Goal: Task Accomplishment & Management: Manage account settings

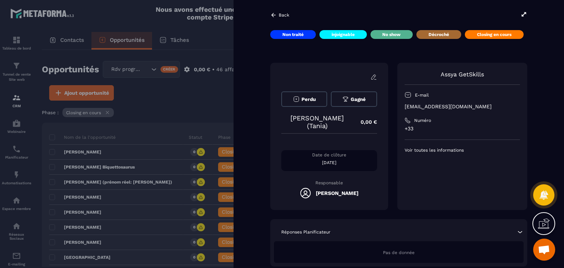
scroll to position [606, 0]
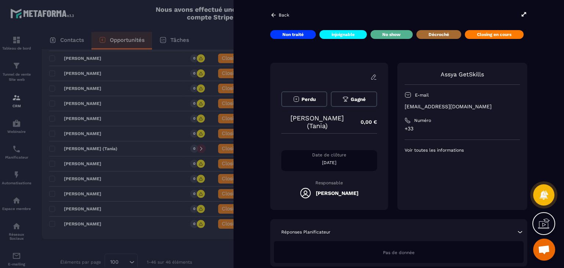
click at [526, 17] on icon at bounding box center [524, 14] width 7 height 7
click at [273, 15] on icon at bounding box center [273, 15] width 4 height 4
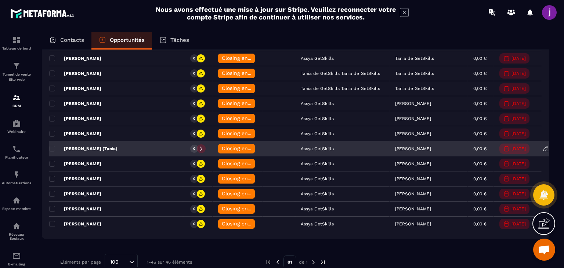
click at [222, 146] on span "Closing en cours" at bounding box center [243, 148] width 42 height 6
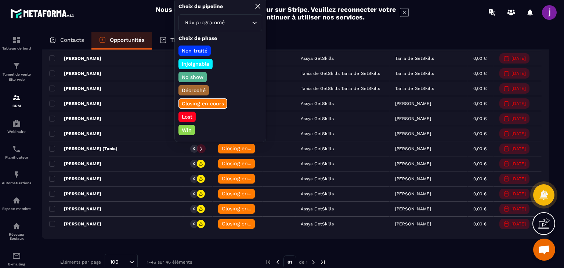
click at [187, 113] on p "Lost" at bounding box center [187, 116] width 13 height 7
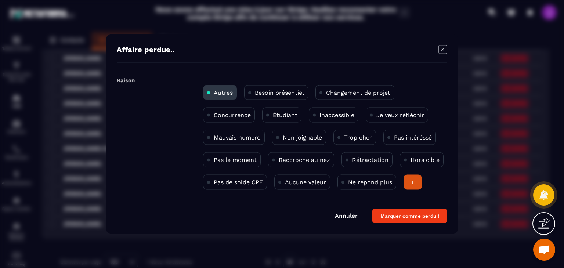
click at [241, 181] on p "Pas de solde CPF" at bounding box center [238, 182] width 49 height 7
click at [393, 215] on button "Marquer comme perdu !" at bounding box center [409, 216] width 75 height 14
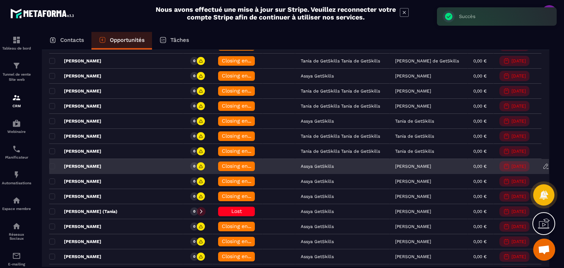
scroll to position [532, 0]
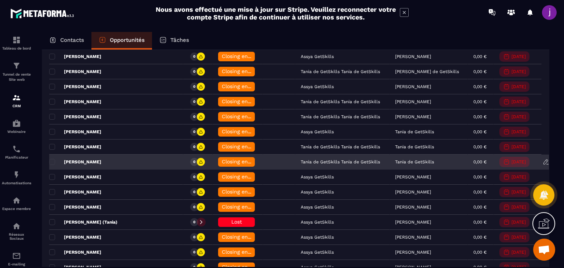
click at [228, 159] on span "Closing en cours" at bounding box center [243, 162] width 42 height 6
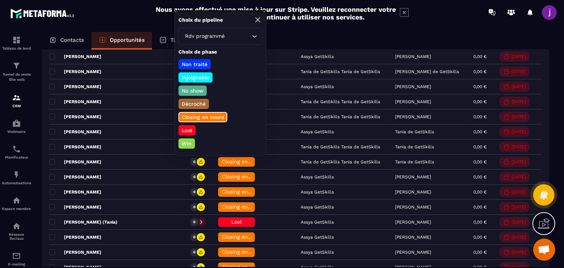
click at [186, 128] on p "Lost" at bounding box center [187, 130] width 13 height 7
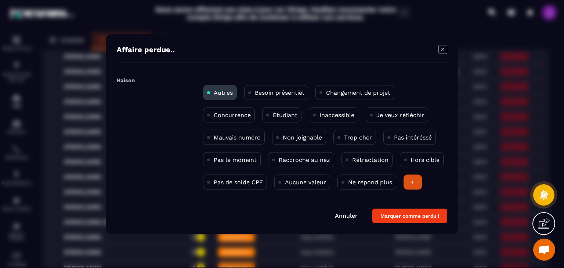
click at [239, 158] on p "Pas le moment" at bounding box center [235, 159] width 43 height 7
click at [238, 176] on div "Pas de solde CPF" at bounding box center [235, 182] width 64 height 15
click at [437, 215] on button "Marquer comme perdu !" at bounding box center [409, 216] width 75 height 14
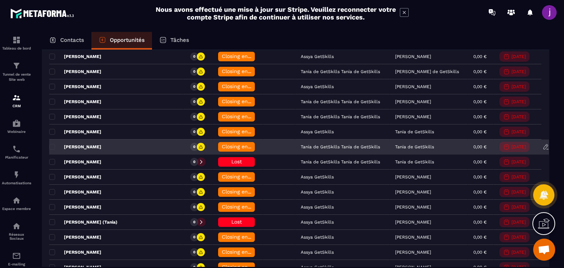
click at [146, 143] on div "[PERSON_NAME]" at bounding box center [116, 147] width 134 height 15
